Goal: Check status: Check status

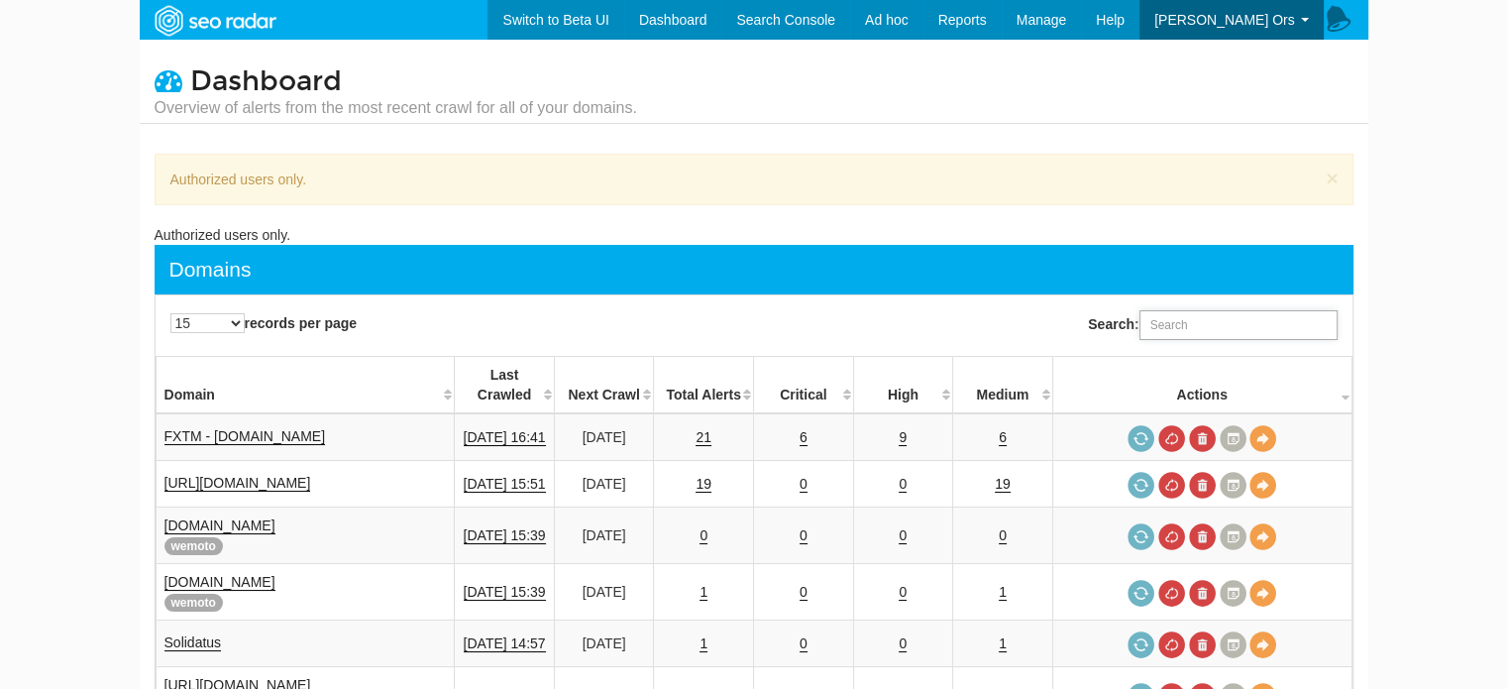
click at [1168, 323] on input "Search:" at bounding box center [1238, 325] width 198 height 30
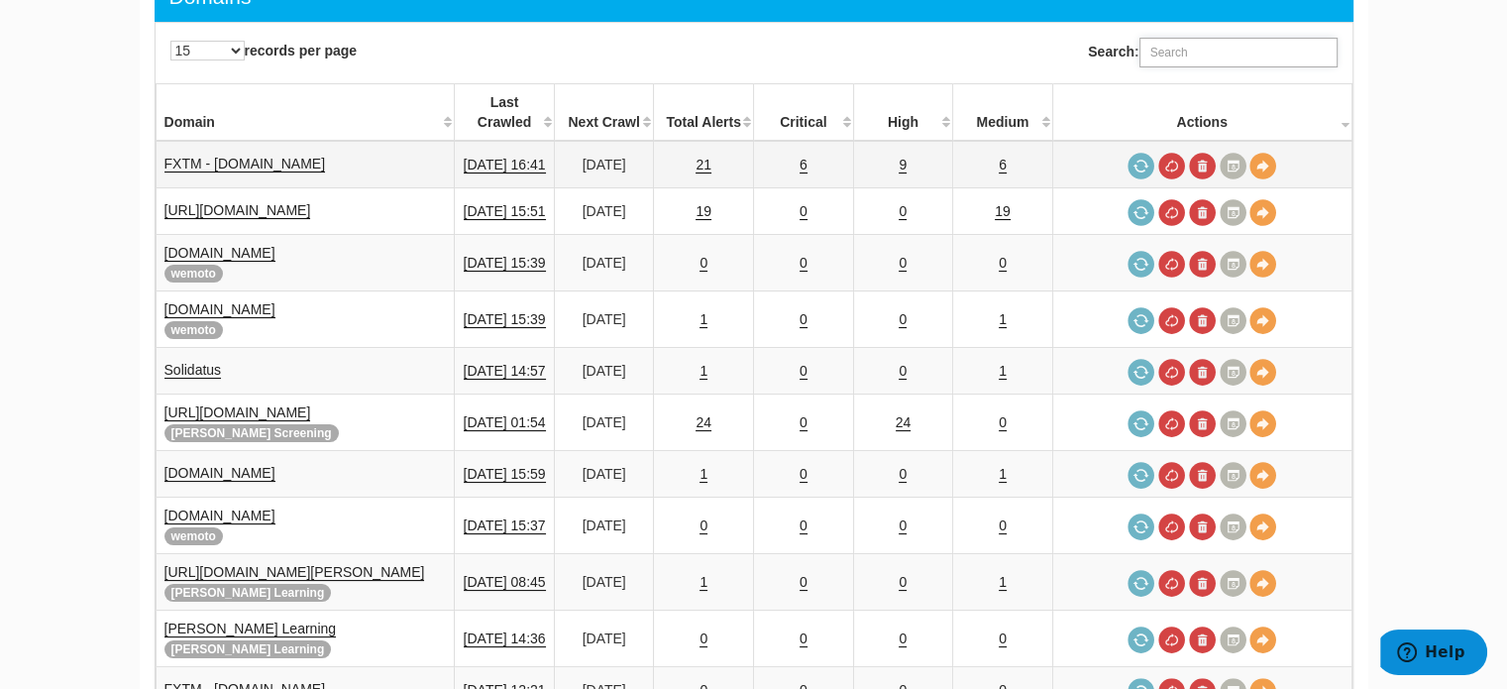
scroll to position [594, 0]
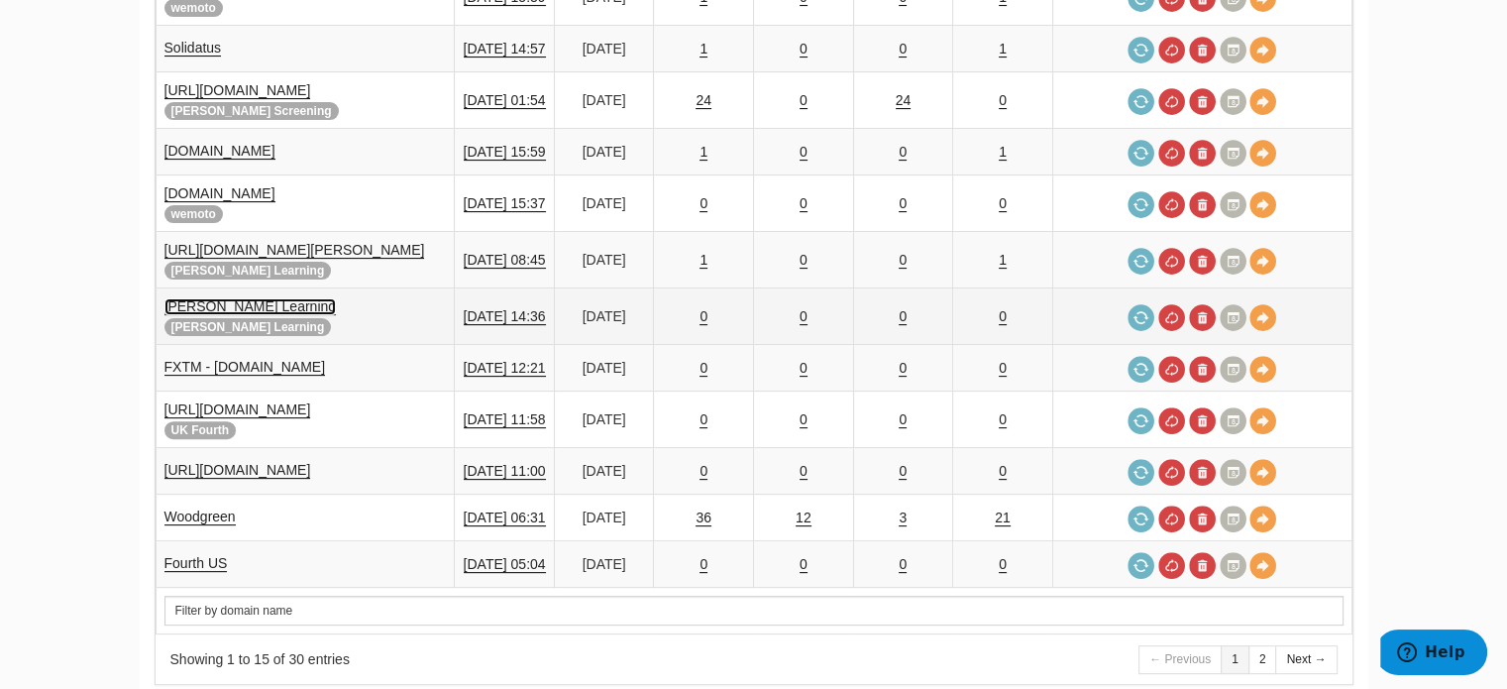
click at [226, 298] on link "[PERSON_NAME] Learning" at bounding box center [250, 306] width 172 height 17
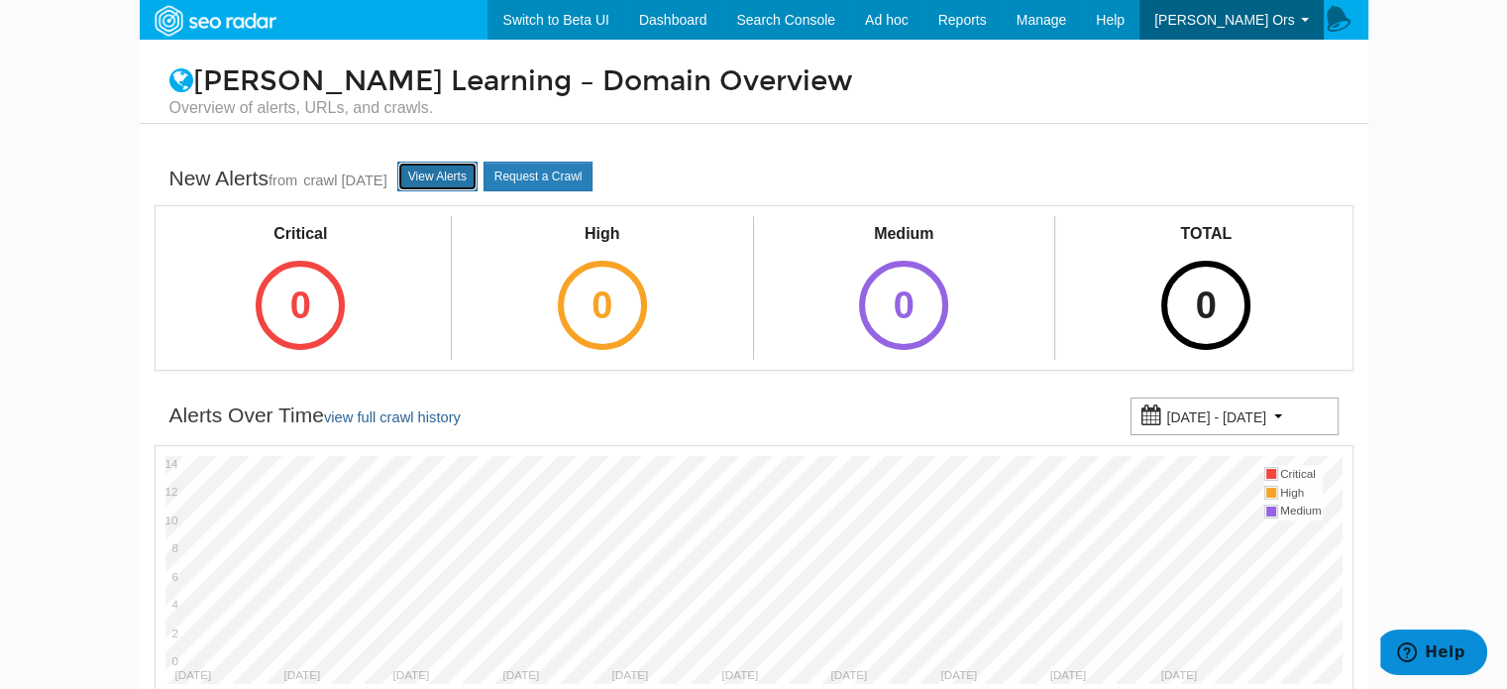
click at [473, 174] on link "View Alerts" at bounding box center [437, 176] width 80 height 30
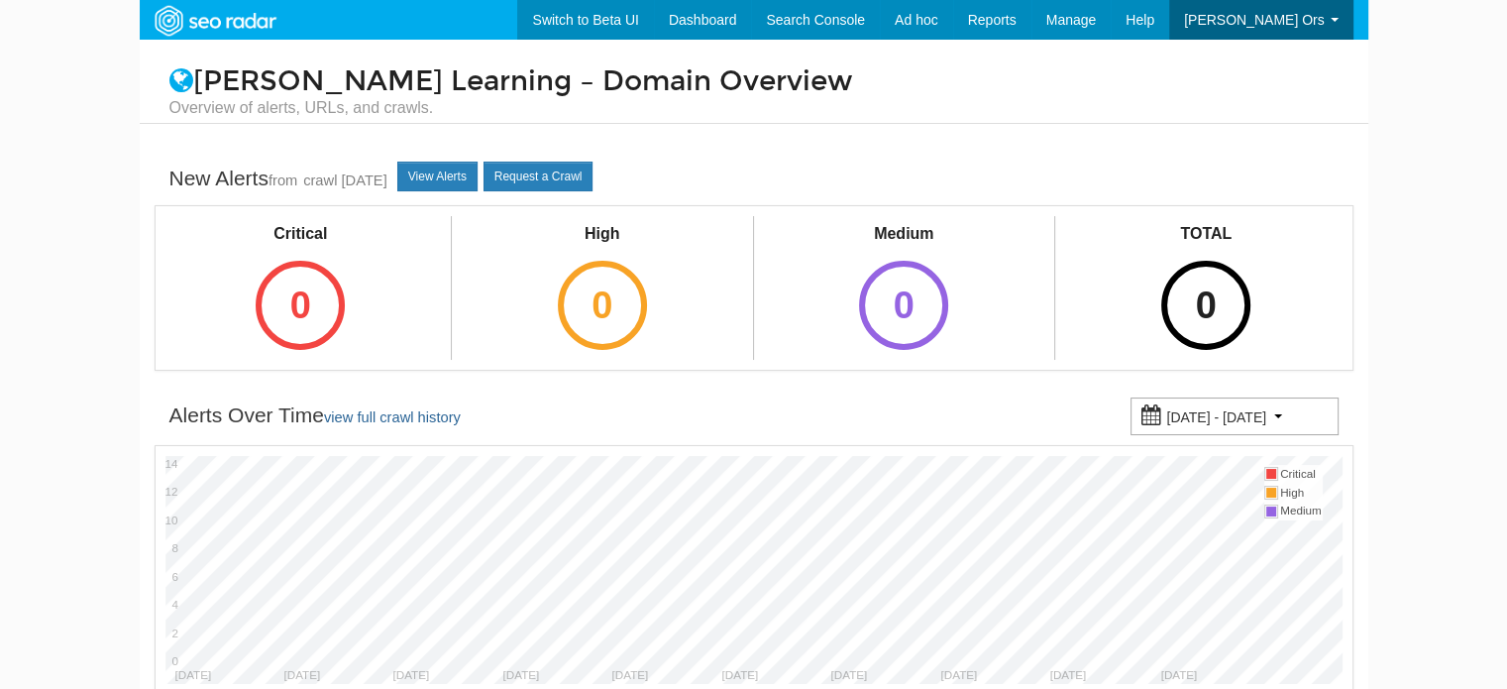
scroll to position [79, 0]
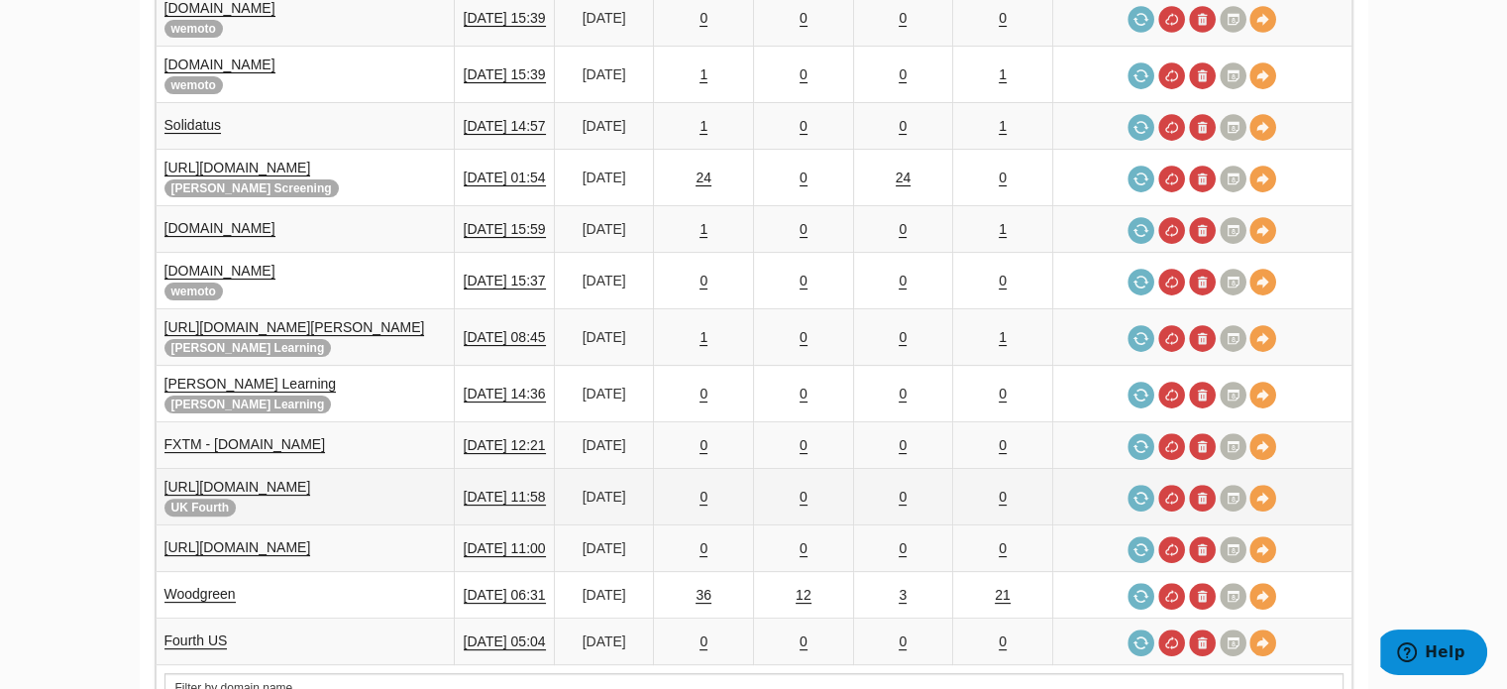
scroll to position [495, 0]
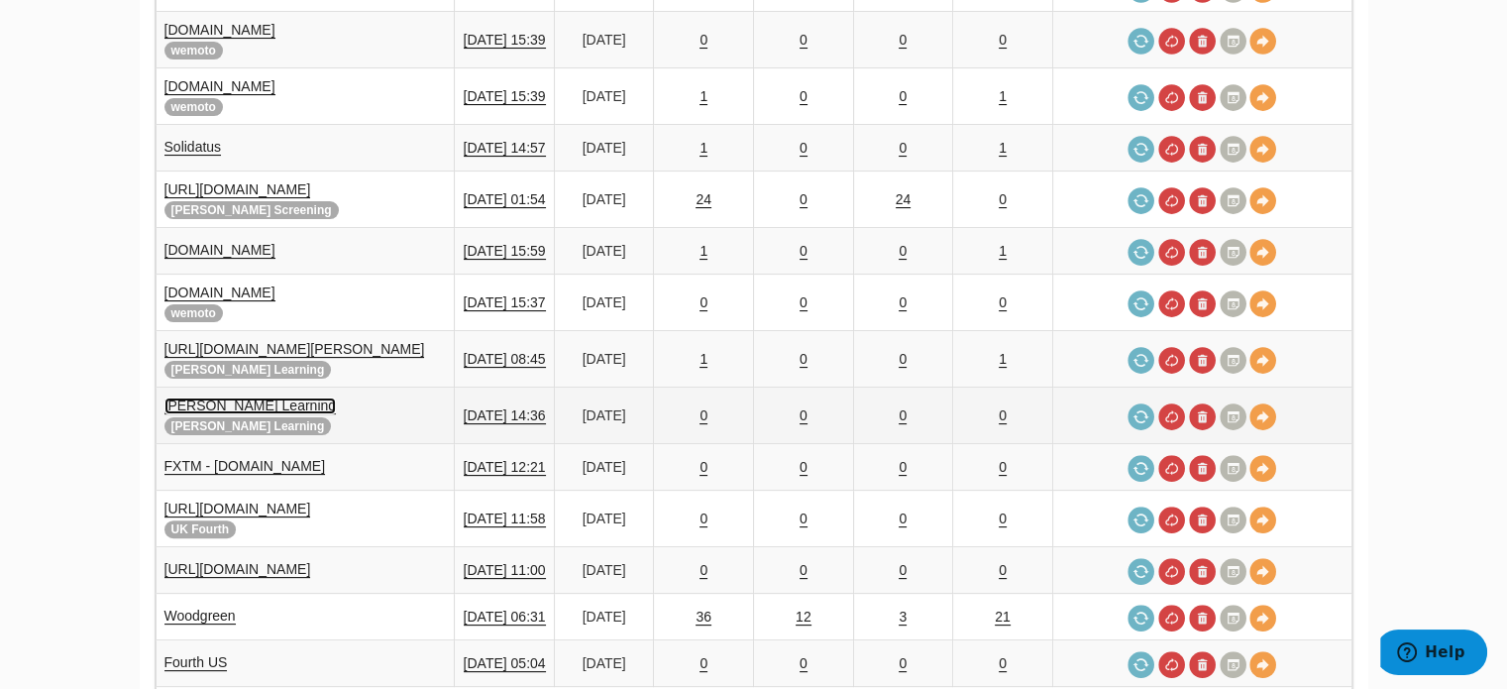
click at [227, 397] on link "Reed Learning" at bounding box center [250, 405] width 172 height 17
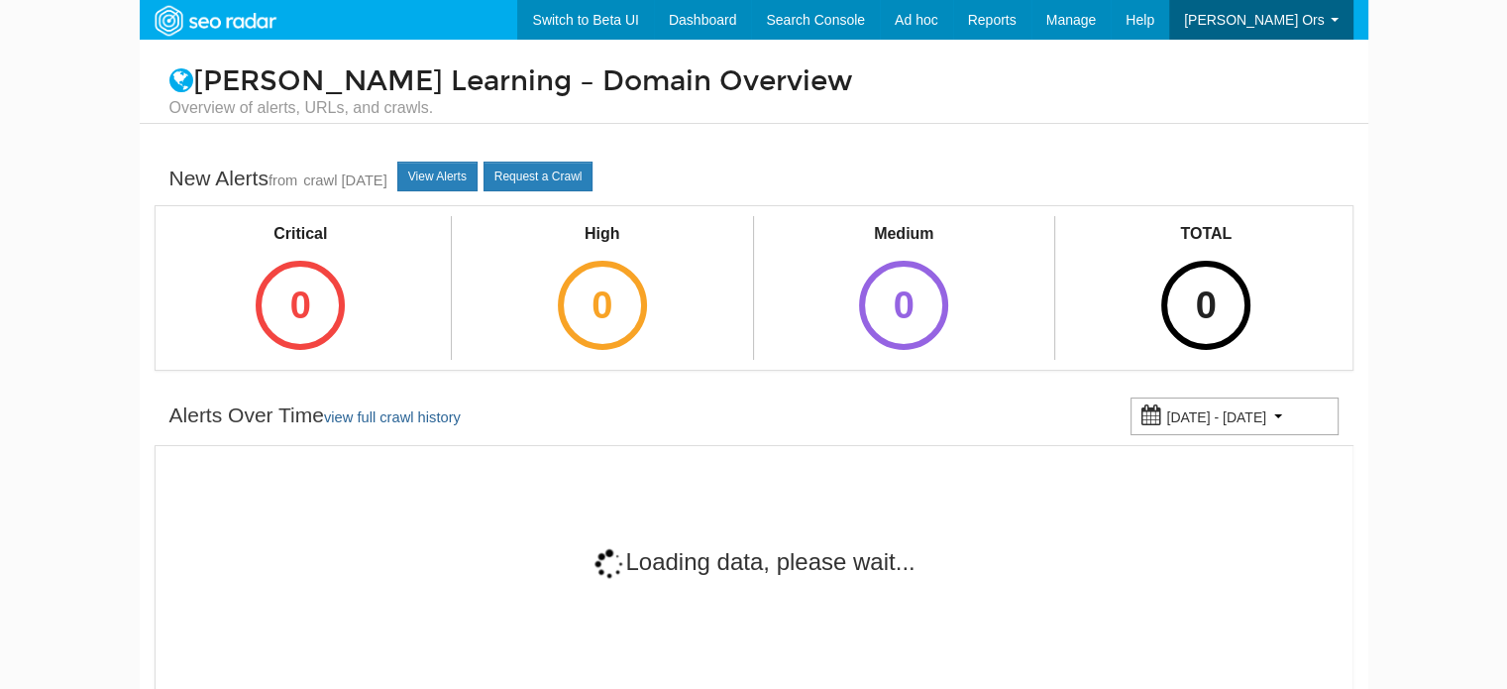
scroll to position [79, 0]
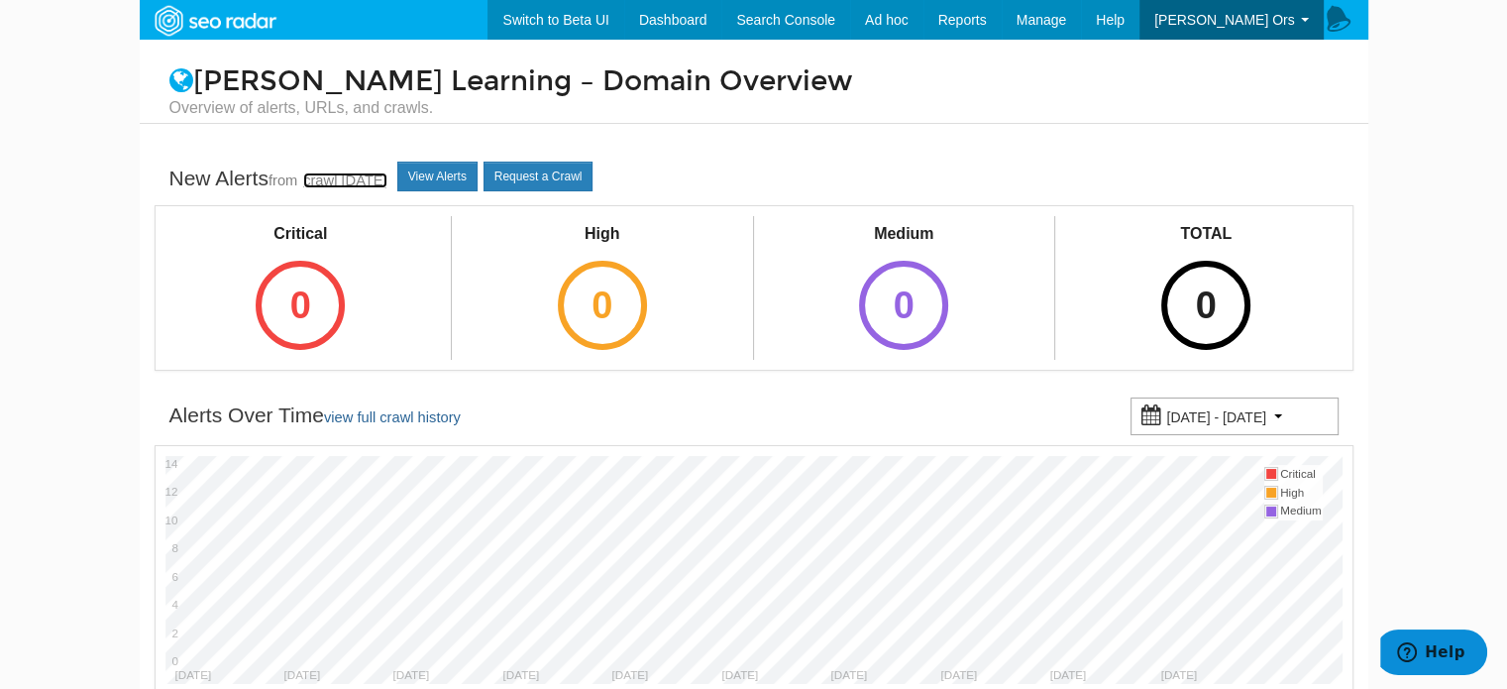
click at [370, 173] on link "crawl [DATE]" at bounding box center [345, 180] width 84 height 16
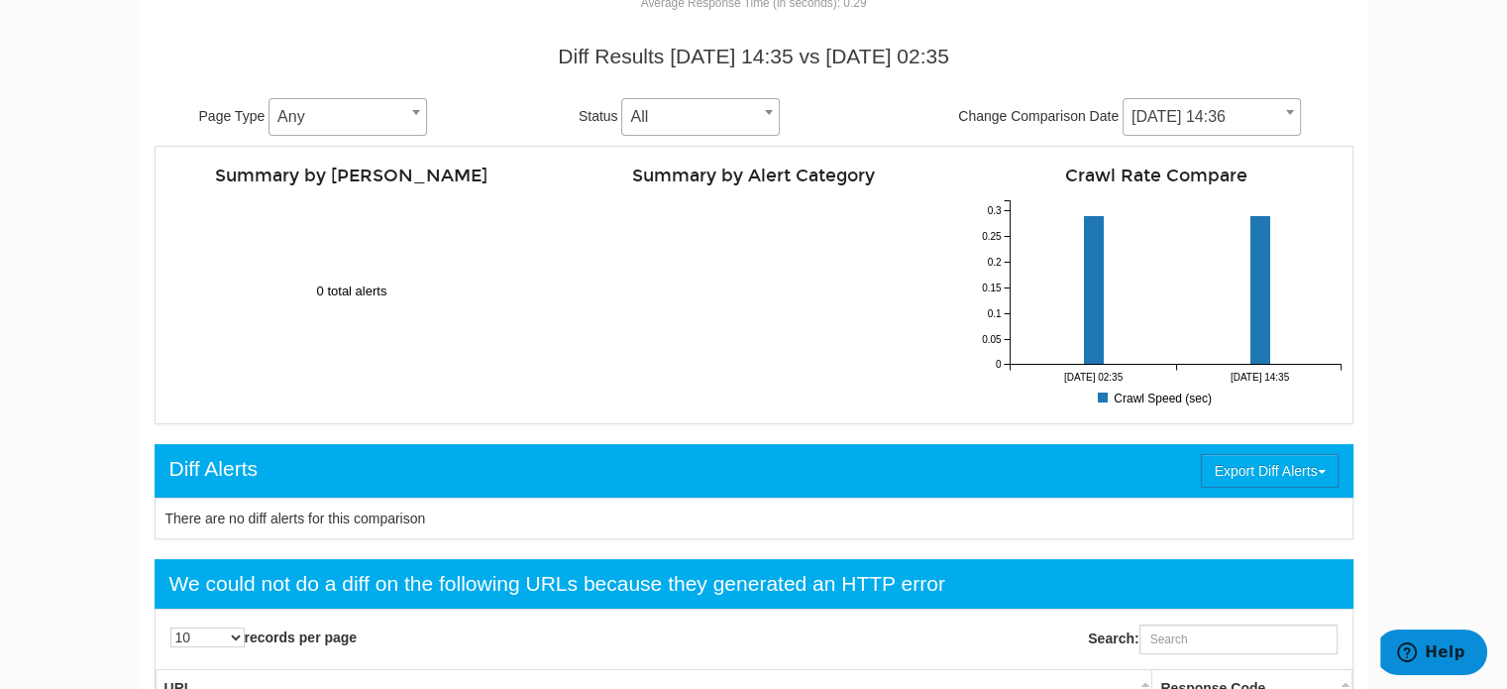
scroll to position [99, 0]
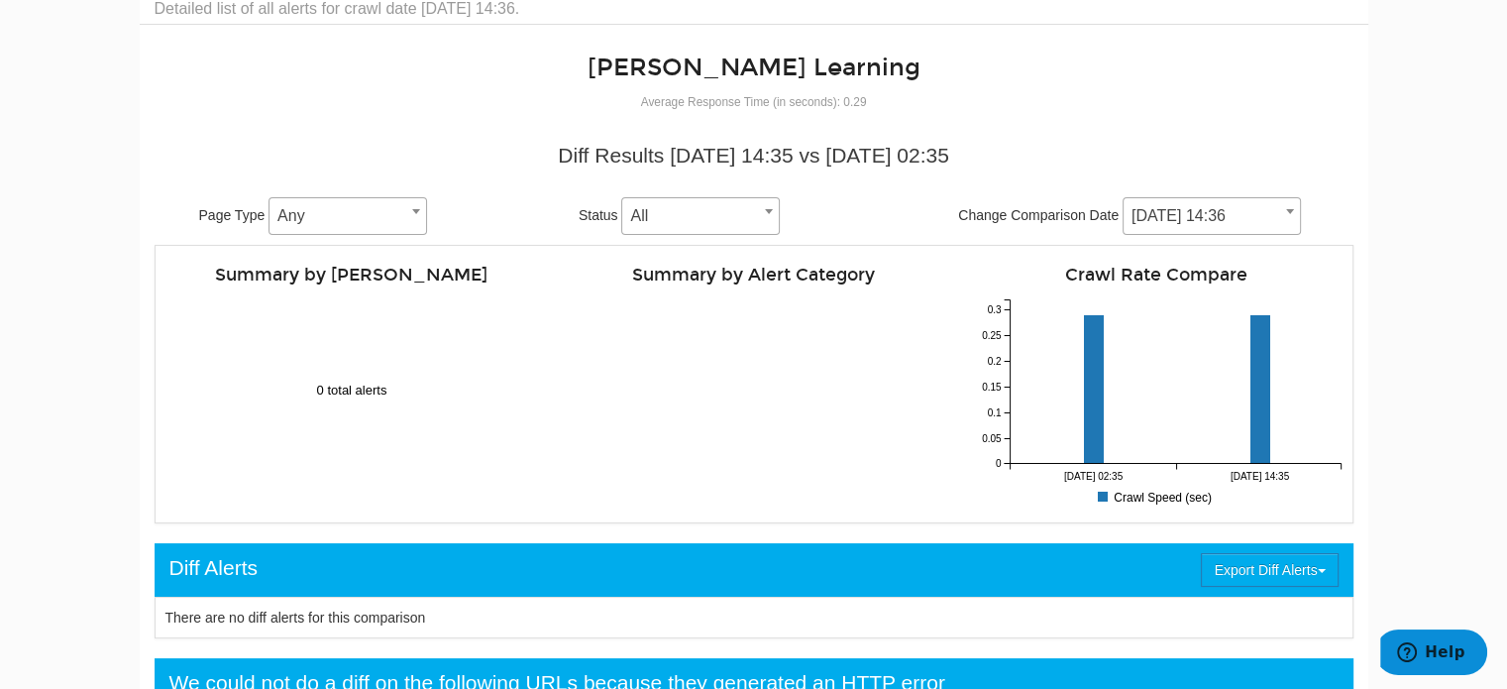
click at [1244, 213] on span "[DATE] 14:36" at bounding box center [1211, 216] width 176 height 28
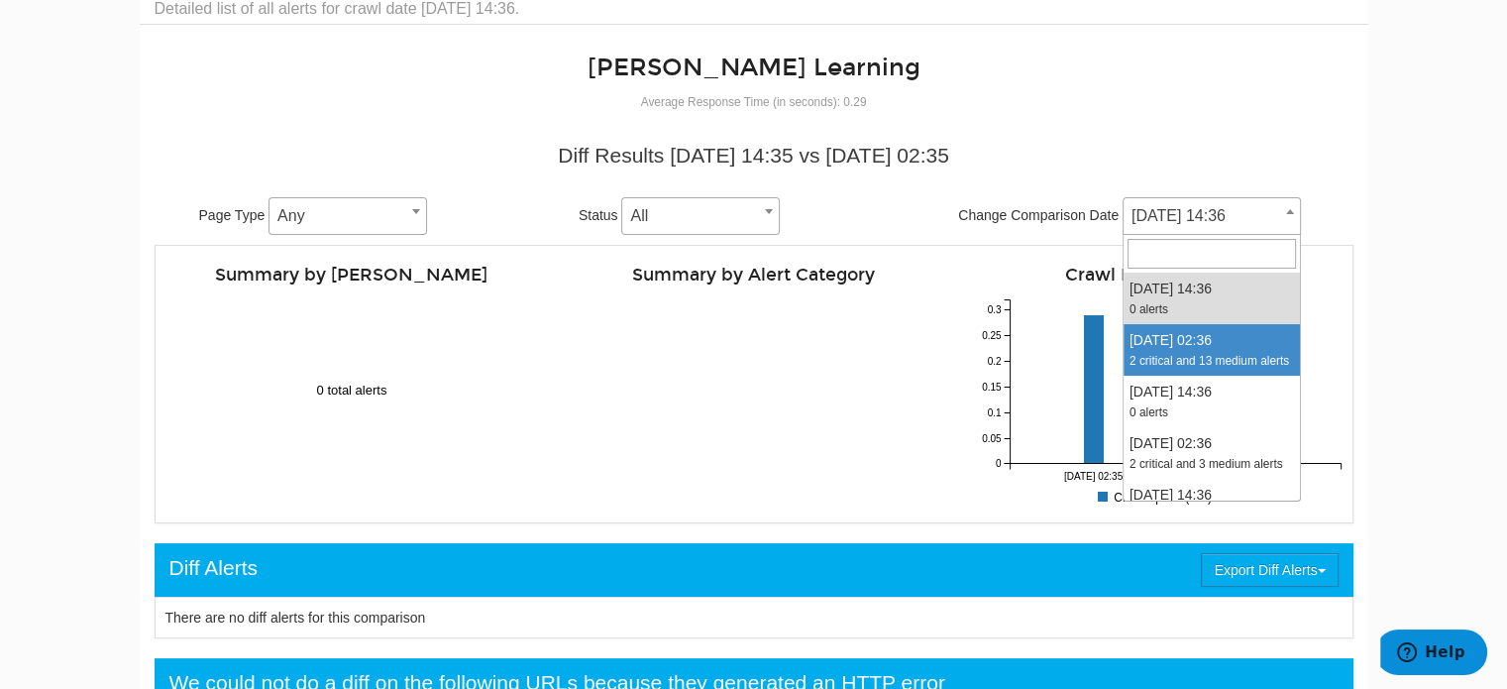
select select "2028892"
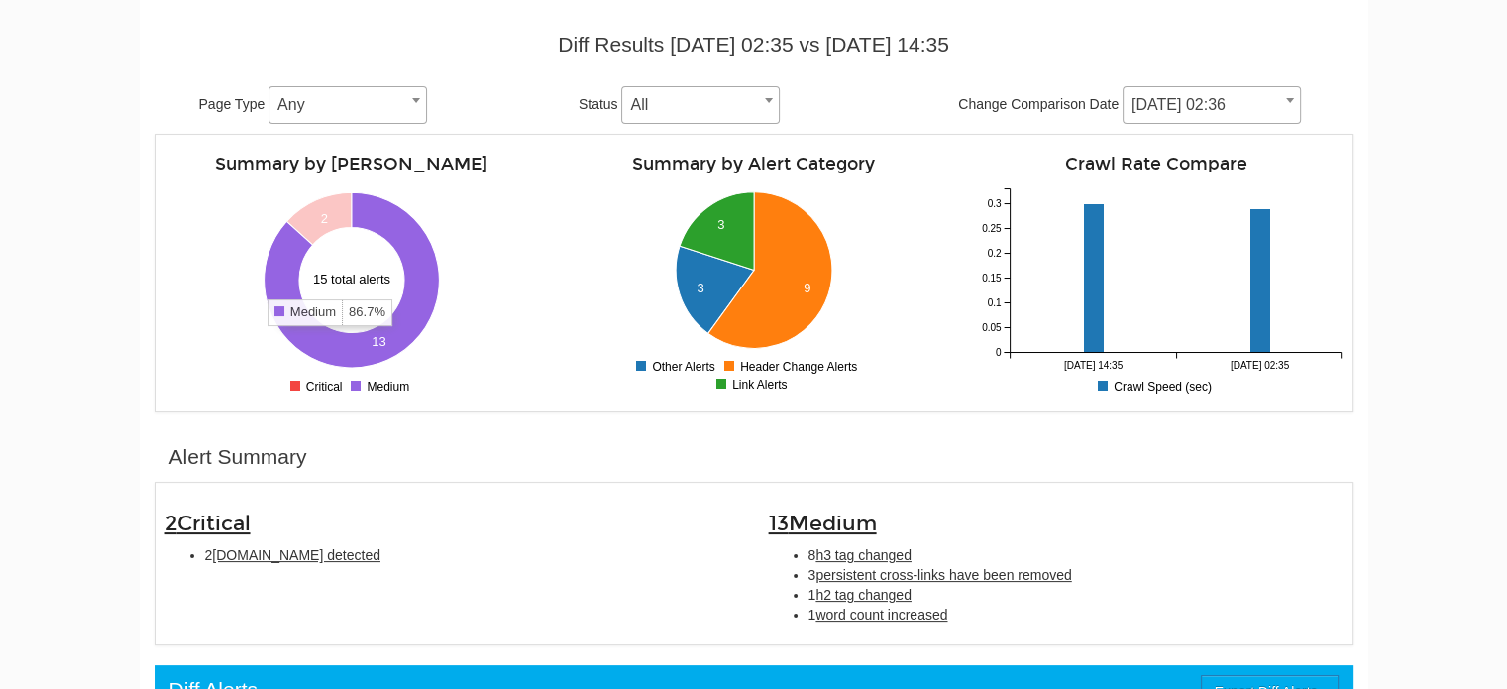
scroll to position [297, 0]
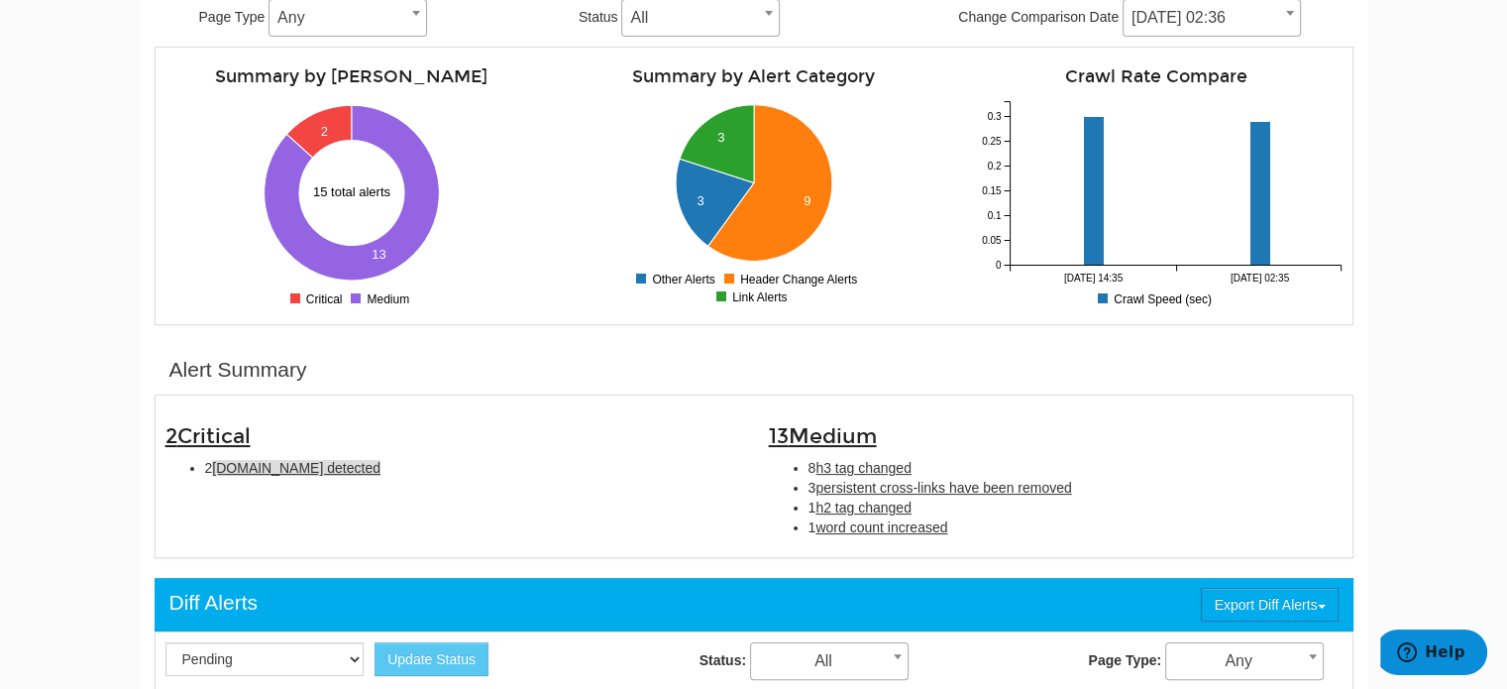
click at [230, 468] on span "[DOMAIN_NAME] detected" at bounding box center [296, 468] width 168 height 16
type input "[DOMAIN_NAME] detected"
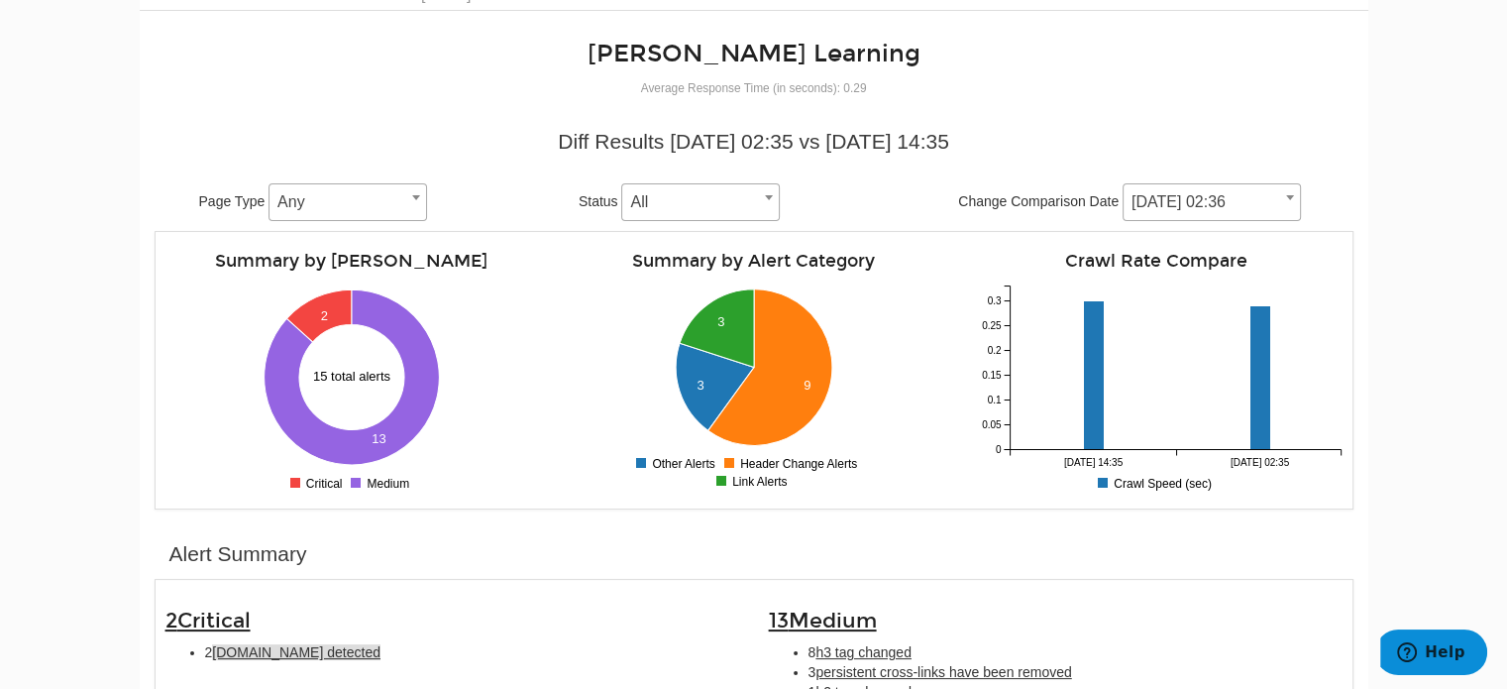
scroll to position [0, 0]
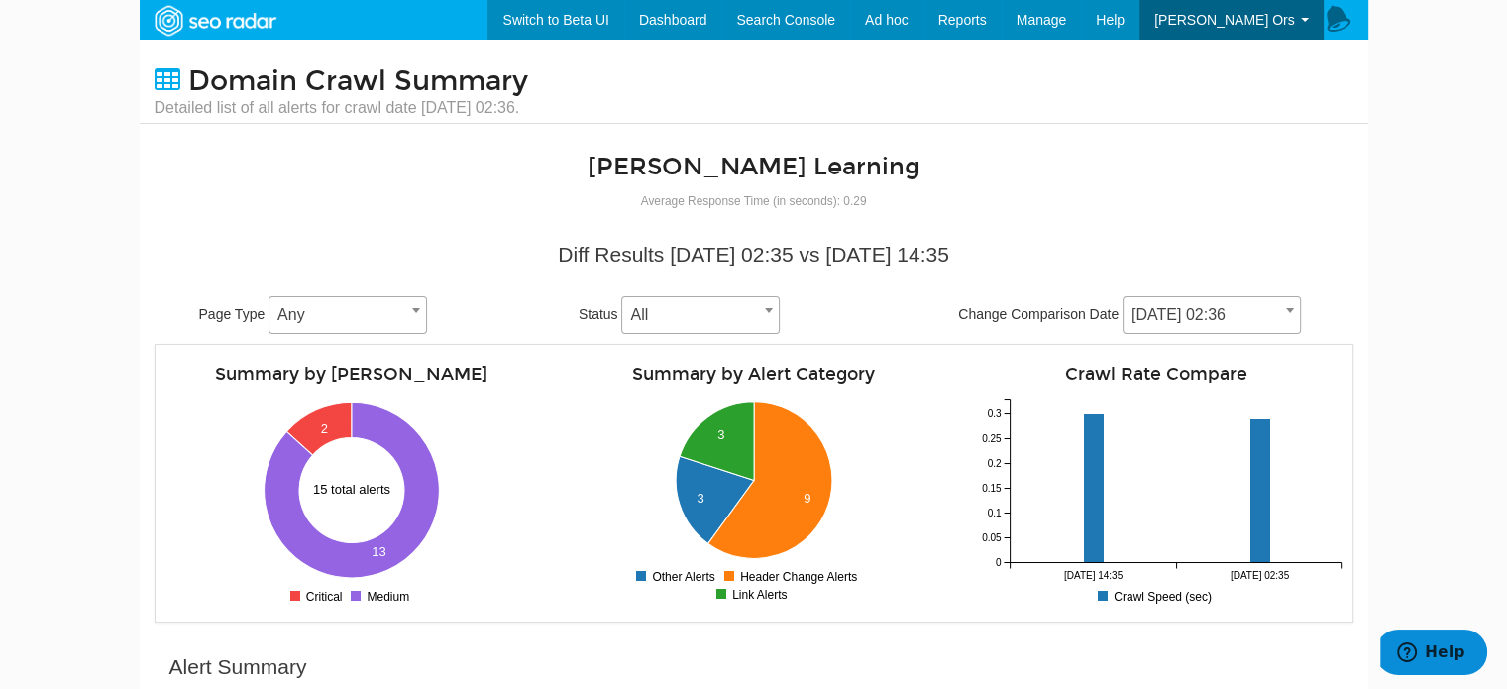
click at [1172, 320] on span "[DATE] 02:36" at bounding box center [1211, 315] width 176 height 28
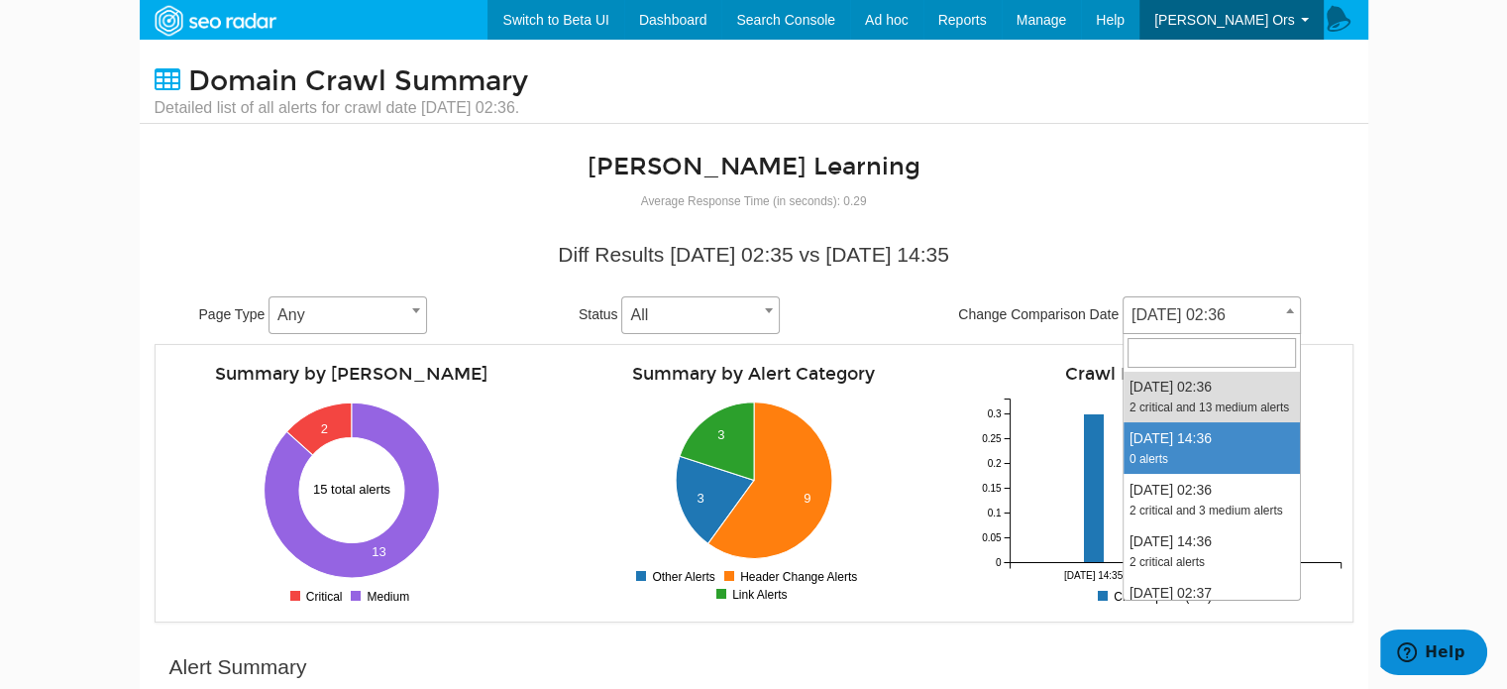
scroll to position [99, 0]
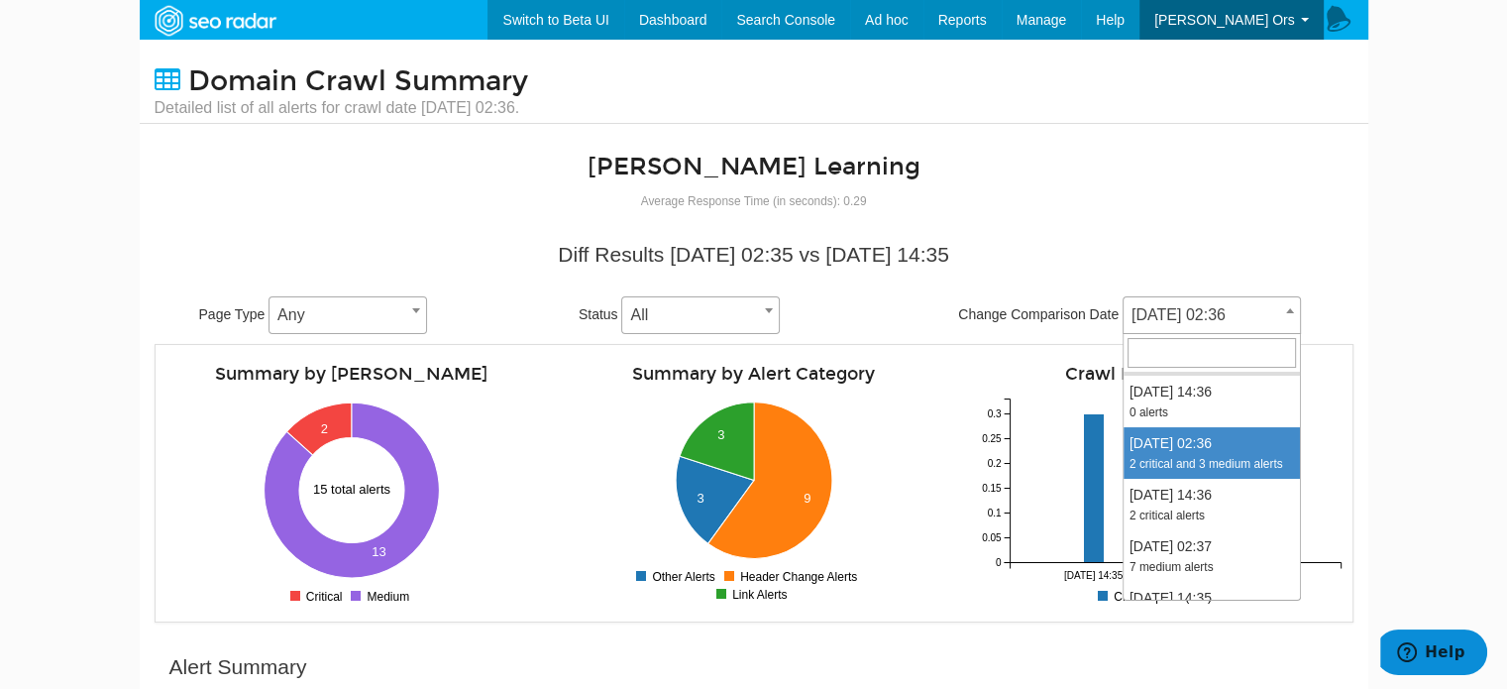
select select "2026395"
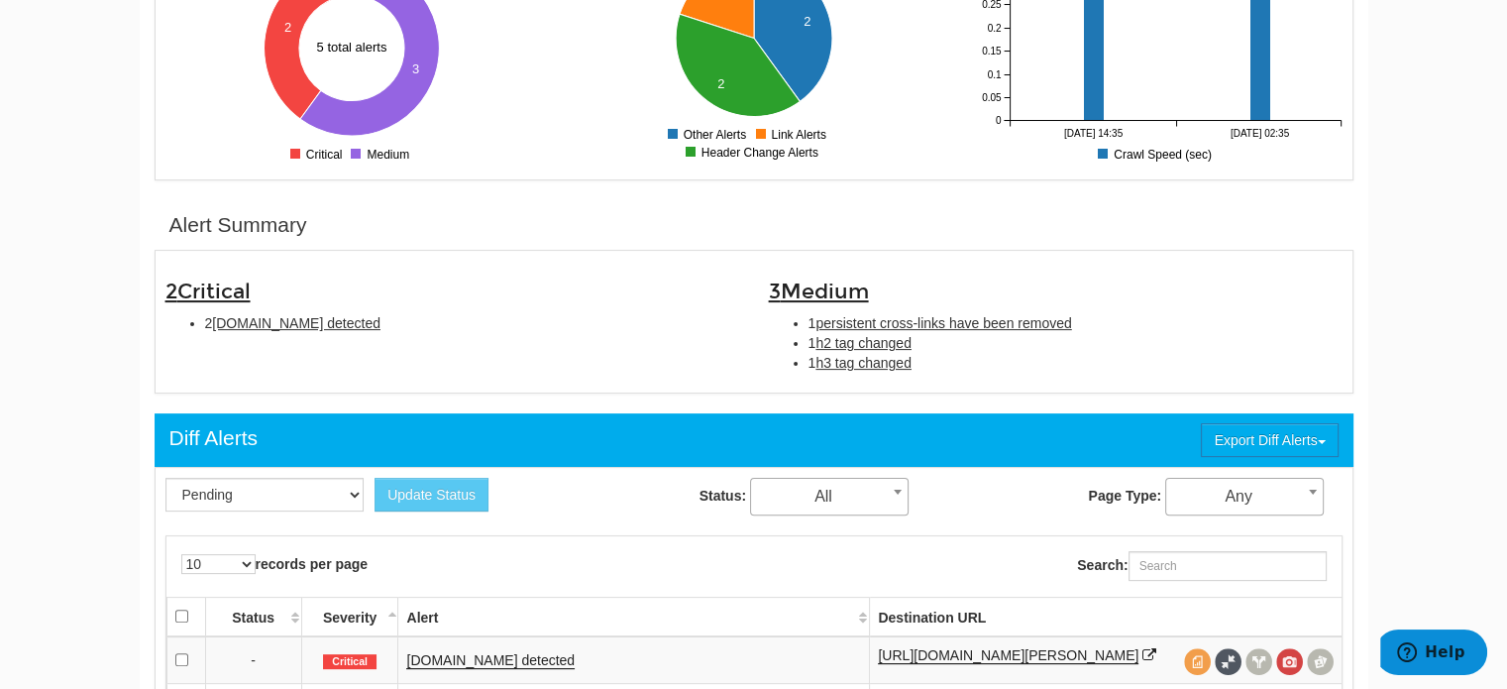
scroll to position [198, 0]
